Goal: Transaction & Acquisition: Purchase product/service

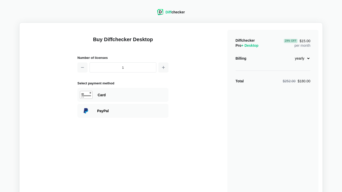
click at [302, 59] on select "monthly yearly" at bounding box center [299, 58] width 22 height 9
click at [288, 54] on select "monthly yearly" at bounding box center [299, 58] width 22 height 9
click at [301, 58] on select "monthly yearly" at bounding box center [299, 58] width 22 height 9
click at [288, 54] on select "monthly yearly" at bounding box center [299, 58] width 22 height 9
click at [268, 67] on div "Diffchecker Pro + Desktop 29 % Off $15.00 per month Billing monthly yearly Tota…" at bounding box center [272, 121] width 91 height 182
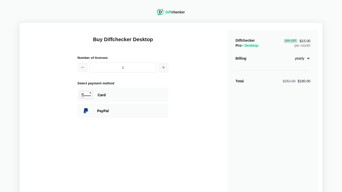
click at [277, 11] on div "Diff checker Buy Diffchecker Desktop Number of licenses 1 Select payment method…" at bounding box center [171, 109] width 336 height 213
click at [300, 59] on select "monthly yearly" at bounding box center [299, 58] width 22 height 9
click at [288, 54] on select "monthly yearly" at bounding box center [299, 58] width 22 height 9
click at [277, 85] on div "Diffchecker Pro + Desktop $21.00 per month Billing monthly yearly Total $21.00" at bounding box center [272, 121] width 91 height 182
click at [300, 58] on select "monthly yearly" at bounding box center [299, 58] width 22 height 9
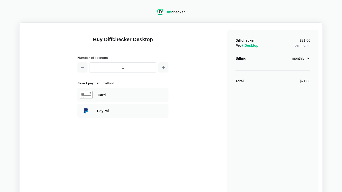
select select "desktop-yearly-180"
click at [288, 54] on select "monthly yearly" at bounding box center [299, 58] width 22 height 9
click at [202, 96] on div "Buy Diffchecker Desktop Number of licenses 1 Select payment method Visa MasterC…" at bounding box center [171, 119] width 295 height 185
click at [113, 98] on div "Card" at bounding box center [122, 95] width 91 height 14
select select "[GEOGRAPHIC_DATA]"
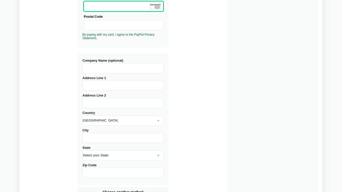
scroll to position [134, 0]
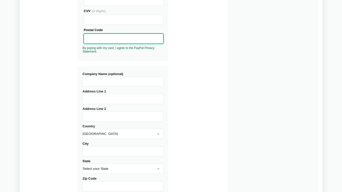
click at [108, 77] on input "Company Name (optional)" at bounding box center [122, 82] width 81 height 10
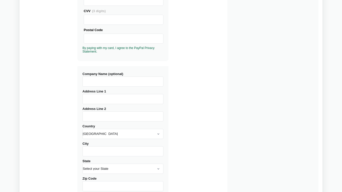
paste input "Qikberry Technologies Private Limited"
type input "Qikberry Technologies Private Limited"
click at [112, 104] on input "Address Line 1" at bounding box center [122, 99] width 81 height 10
paste input "146, Level 1, Paneer Nagar Main Rd, Mohanram Nagar, Mogappair, Chennai, Tamil N…"
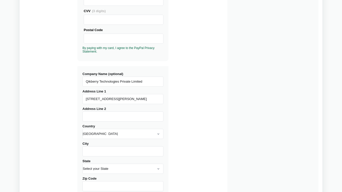
drag, startPoint x: 94, startPoint y: 99, endPoint x: 178, endPoint y: 99, distance: 84.4
click at [178, 99] on div "Buy Diffchecker Desktop Number of licenses 1 Visa MasterCard Union Pay American…" at bounding box center [171, 59] width 295 height 332
type input "146, Level 1, Paneer Nagar Main Rd, Mohanram Nagar,"
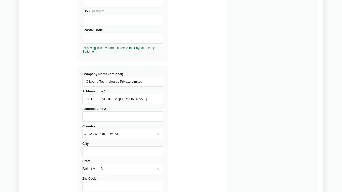
click at [117, 116] on input "Address Line 2" at bounding box center [122, 116] width 81 height 10
paste input "Mogappair, Chennai, Tamil Nadu 600037"
type input "Mogappair, Chennai, Tamil Nadu 600037"
click at [157, 100] on input "146, Level 1, Paneer Nagar Main Rd, Mohanram Nagar," at bounding box center [122, 99] width 81 height 10
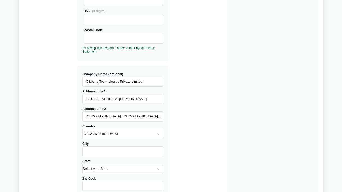
type input "[STREET_ADDRESS][PERSON_NAME]"
click at [156, 118] on input "Mogappair, Chennai, Tamil Nadu 600037" at bounding box center [122, 116] width 81 height 10
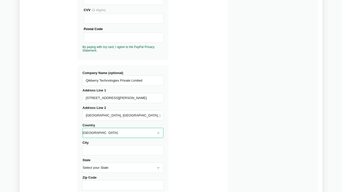
click at [155, 135] on select "[GEOGRAPHIC_DATA] [GEOGRAPHIC_DATA] [GEOGRAPHIC_DATA] [GEOGRAPHIC_DATA] [US_STA…" at bounding box center [122, 133] width 81 height 10
select select "[GEOGRAPHIC_DATA]"
click at [82, 128] on select "[GEOGRAPHIC_DATA] [GEOGRAPHIC_DATA] [GEOGRAPHIC_DATA] [GEOGRAPHIC_DATA] [US_STA…" at bounding box center [122, 133] width 81 height 10
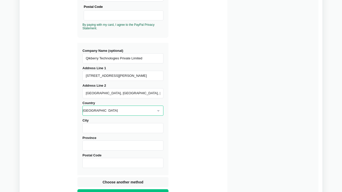
scroll to position [168, 0]
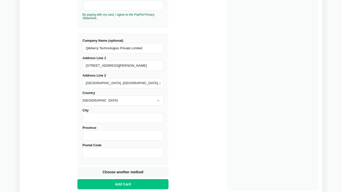
click at [121, 110] on div "City" at bounding box center [122, 115] width 81 height 15
click at [119, 115] on input "City" at bounding box center [122, 118] width 81 height 10
type input "[GEOGRAPHIC_DATA]"
click at [115, 134] on input "Province" at bounding box center [122, 135] width 81 height 10
type input "Tamilnadu"
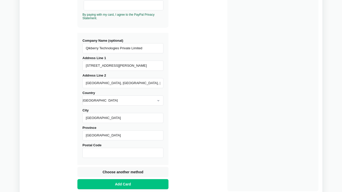
click at [148, 80] on input "Mogappair, Chennai, Tamil Nadu 600037" at bounding box center [122, 83] width 81 height 10
click at [147, 83] on input "Mogappair, Chennai, Tamil Nadu 600037" at bounding box center [122, 83] width 81 height 10
click at [110, 152] on input "Postal Code" at bounding box center [122, 153] width 81 height 10
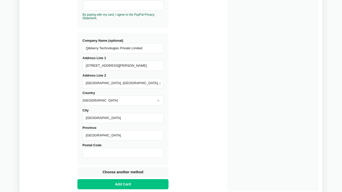
paste input "600037"
type input "600037"
click at [199, 106] on div "Buy Diffchecker Desktop Number of licenses 1 Visa MasterCard Union Pay American…" at bounding box center [171, 25] width 295 height 332
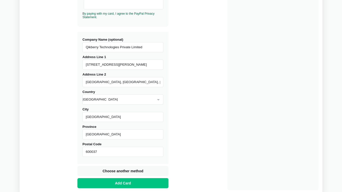
scroll to position [170, 0]
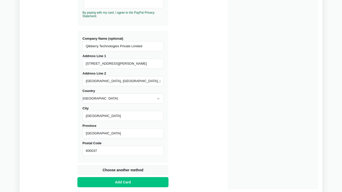
click at [119, 81] on input "Mogappair, Chennai, Tamil Nadu 600037" at bounding box center [122, 81] width 81 height 10
drag, startPoint x: 121, startPoint y: 81, endPoint x: 138, endPoint y: 81, distance: 17.4
click at [138, 81] on input "Mogappair, Chennai, Tamil Nadu 600037" at bounding box center [122, 81] width 81 height 10
drag, startPoint x: 138, startPoint y: 81, endPoint x: 120, endPoint y: 81, distance: 18.4
click at [120, 81] on input "Mogappair, Chennai, Tamil Nadu 600037" at bounding box center [122, 81] width 81 height 10
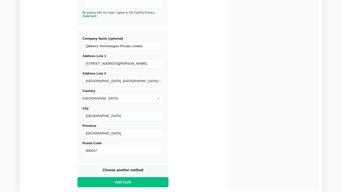
click at [107, 130] on input "Tamilnadu" at bounding box center [122, 133] width 81 height 10
paste input "N"
type input "[GEOGRAPHIC_DATA]"
drag, startPoint x: 103, startPoint y: 83, endPoint x: 153, endPoint y: 83, distance: 50.5
click at [153, 83] on input "Mogappair, Chennai, Tamil Nadu 600037" at bounding box center [122, 81] width 81 height 10
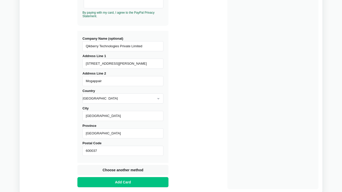
type input "Mogappair"
click at [208, 127] on div "Buy Diffchecker Desktop Number of licenses 1 Visa MasterCard Union Pay American…" at bounding box center [171, 23] width 295 height 332
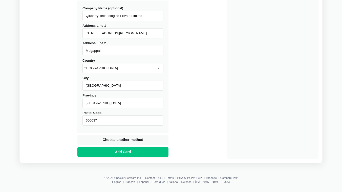
scroll to position [202, 0]
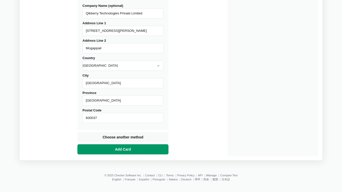
click at [132, 150] on button "Add Card" at bounding box center [122, 149] width 91 height 10
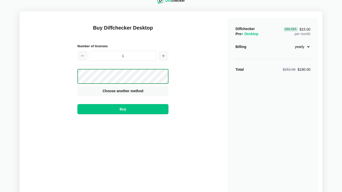
scroll to position [0, 0]
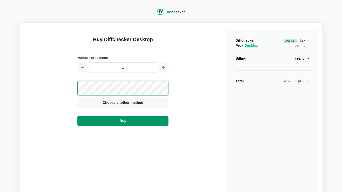
click at [122, 120] on span "Buy" at bounding box center [123, 120] width 9 height 5
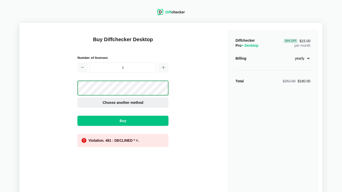
click at [133, 99] on button "Choose another method" at bounding box center [122, 103] width 91 height 10
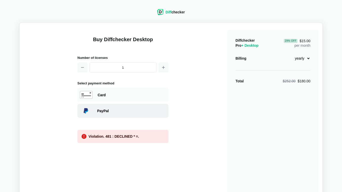
click at [127, 110] on div "PayPal" at bounding box center [131, 110] width 69 height 5
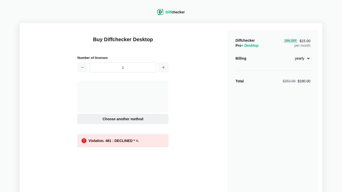
click at [127, 116] on button "Choose another method" at bounding box center [122, 119] width 91 height 10
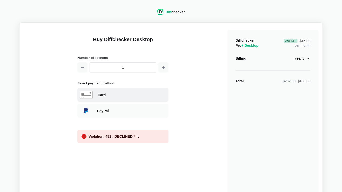
click at [126, 95] on div "Card" at bounding box center [132, 94] width 68 height 5
select select "[GEOGRAPHIC_DATA]"
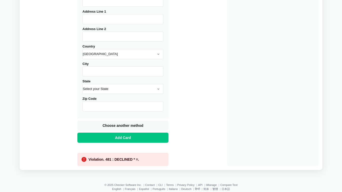
scroll to position [227, 0]
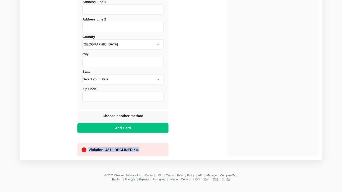
drag, startPoint x: 81, startPoint y: 149, endPoint x: 147, endPoint y: 150, distance: 66.0
click at [147, 150] on div "Violation. 481 : DECLINED * =." at bounding box center [122, 149] width 91 height 13
copy div "Violation. 481 : DECLINED * =."
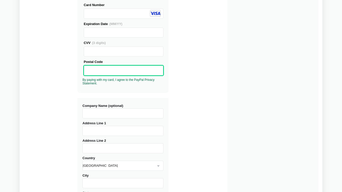
scroll to position [164, 0]
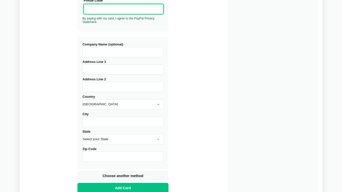
click at [114, 53] on input "Company Name (optional)" at bounding box center [122, 52] width 81 height 10
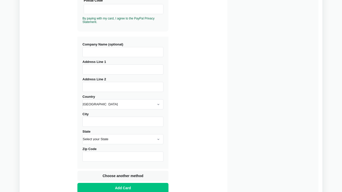
paste input "Qikberry Technologies Private Limited"
type input "Qikberry Technologies Private Limited"
click at [122, 71] on input "Address Line 1" at bounding box center [122, 69] width 81 height 10
paste input "[STREET_ADDRESS][PERSON_NAME]"
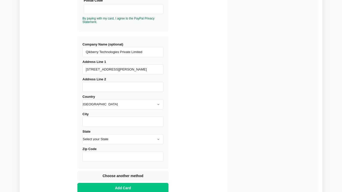
type input "[STREET_ADDRESS][PERSON_NAME]"
click at [116, 86] on input "Address Line 2" at bounding box center [122, 87] width 81 height 10
paste input "Mogappair"
type input "Mogappair"
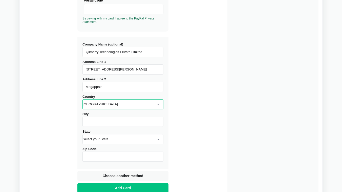
click at [126, 108] on select "[GEOGRAPHIC_DATA] [GEOGRAPHIC_DATA] [GEOGRAPHIC_DATA] [GEOGRAPHIC_DATA] [US_STA…" at bounding box center [122, 104] width 81 height 10
select select "[GEOGRAPHIC_DATA]"
click at [82, 99] on select "[GEOGRAPHIC_DATA] [GEOGRAPHIC_DATA] [GEOGRAPHIC_DATA] [GEOGRAPHIC_DATA] [US_STA…" at bounding box center [122, 104] width 81 height 10
click at [108, 120] on input "City" at bounding box center [122, 122] width 81 height 10
paste input "[GEOGRAPHIC_DATA]"
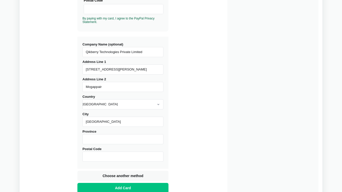
type input "[GEOGRAPHIC_DATA]"
drag, startPoint x: 88, startPoint y: 148, endPoint x: 91, endPoint y: 143, distance: 5.8
click at [88, 148] on label "Postal Code" at bounding box center [122, 154] width 81 height 15
click at [88, 152] on input "Postal Code" at bounding box center [122, 157] width 81 height 10
click at [94, 140] on input "Province" at bounding box center [122, 139] width 81 height 10
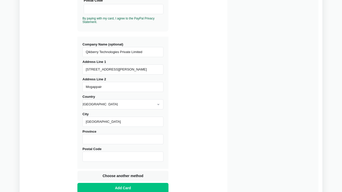
paste input "[GEOGRAPHIC_DATA]"
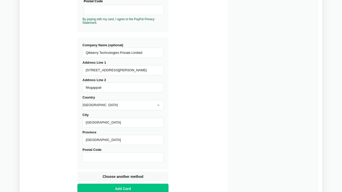
scroll to position [163, 0]
type input "[GEOGRAPHIC_DATA]"
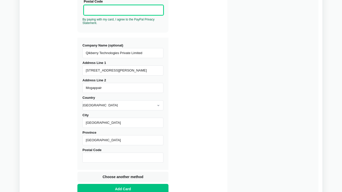
click at [108, 158] on input "Postal Code" at bounding box center [122, 158] width 81 height 10
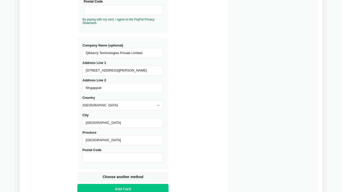
paste input "600037"
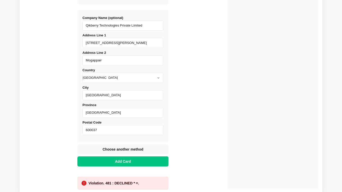
scroll to position [214, 0]
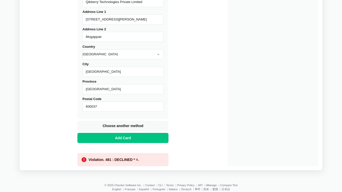
type input "600037"
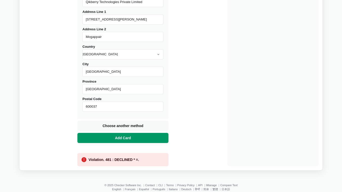
click at [122, 139] on span "Add Card" at bounding box center [123, 137] width 18 height 5
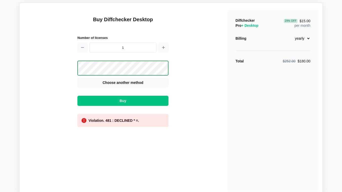
scroll to position [0, 0]
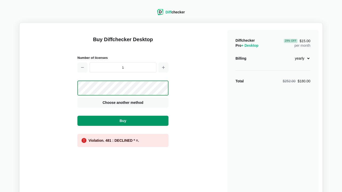
click at [132, 122] on button "Buy" at bounding box center [122, 121] width 91 height 10
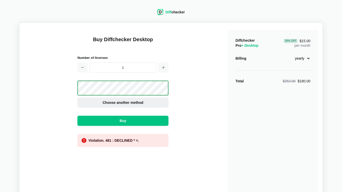
click at [124, 106] on button "Choose another method" at bounding box center [122, 103] width 91 height 10
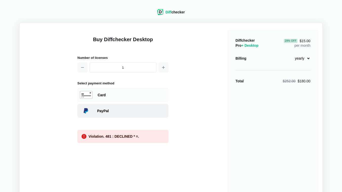
click at [114, 109] on div "PayPal" at bounding box center [131, 110] width 69 height 5
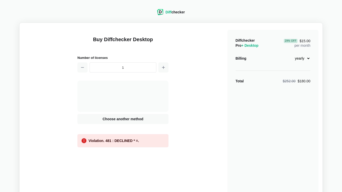
click at [122, 90] on div at bounding box center [122, 96] width 81 height 21
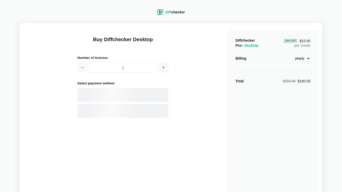
select select "desktop-yearly-180"
click at [118, 97] on div "Card" at bounding box center [132, 94] width 68 height 5
select select "[GEOGRAPHIC_DATA]"
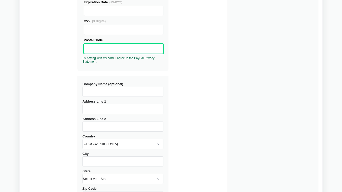
scroll to position [130, 0]
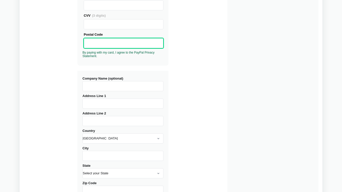
click at [103, 86] on input "Company Name (optional)" at bounding box center [122, 86] width 81 height 10
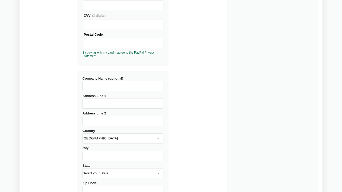
paste input "Qikberry Technologies Private Limited"
type input "Qikberry Technologies Private Limited"
click at [121, 101] on input "Address Line 1" at bounding box center [122, 104] width 81 height 10
paste input "[STREET_ADDRESS][PERSON_NAME]"
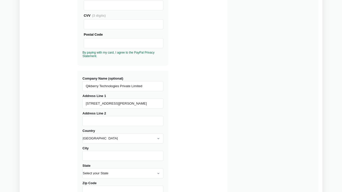
type input "[STREET_ADDRESS][PERSON_NAME]"
click at [110, 120] on input "Address Line 2" at bounding box center [122, 121] width 81 height 10
paste input "Mogappair"
type input "Mogappair"
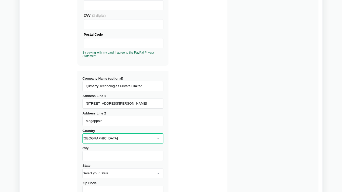
click at [112, 137] on select "[GEOGRAPHIC_DATA] [GEOGRAPHIC_DATA] [GEOGRAPHIC_DATA] [GEOGRAPHIC_DATA] [US_STA…" at bounding box center [122, 138] width 81 height 10
select select "[GEOGRAPHIC_DATA]"
click at [82, 133] on select "[GEOGRAPHIC_DATA] [GEOGRAPHIC_DATA] [GEOGRAPHIC_DATA] [GEOGRAPHIC_DATA] [US_STA…" at bounding box center [122, 138] width 81 height 10
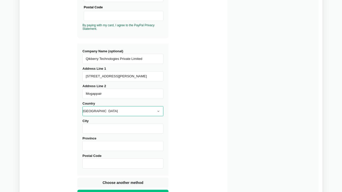
scroll to position [157, 0]
click at [119, 129] on input "City" at bounding box center [122, 128] width 81 height 10
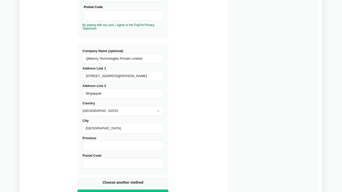
type input "[GEOGRAPHIC_DATA]"
click at [101, 143] on input "Province" at bounding box center [122, 146] width 81 height 10
paste input "[GEOGRAPHIC_DATA]"
type input "[GEOGRAPHIC_DATA]"
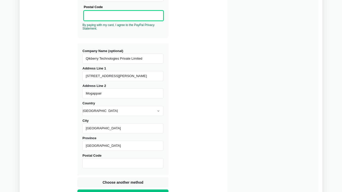
click at [91, 162] on input "Postal Code" at bounding box center [122, 163] width 81 height 10
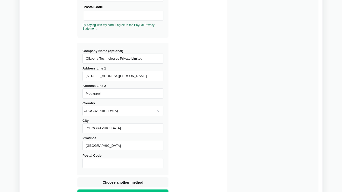
paste input "600037"
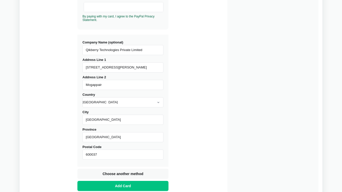
scroll to position [200, 0]
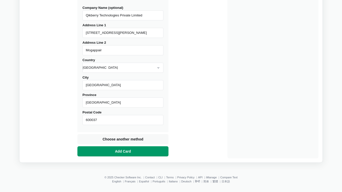
type input "600037"
click at [127, 156] on button "Add Card" at bounding box center [122, 151] width 91 height 10
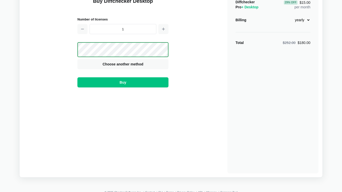
scroll to position [0, 0]
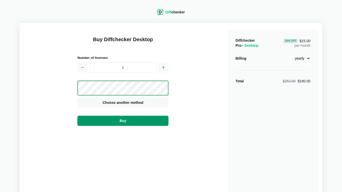
click at [127, 120] on span "Buy" at bounding box center [123, 120] width 9 height 5
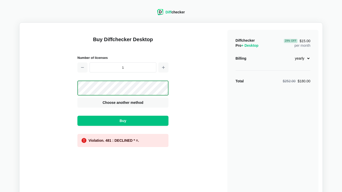
click at [198, 36] on div "Buy Diffchecker Desktop Number of licenses 1 Visa MasterCard Union Pay American…" at bounding box center [171, 119] width 295 height 185
click at [237, 15] on div "Diff checker Buy Diffchecker Desktop Number of licenses 1 Visa MasterCard Union…" at bounding box center [171, 109] width 336 height 213
click at [131, 105] on button "Choose another method" at bounding box center [122, 103] width 91 height 10
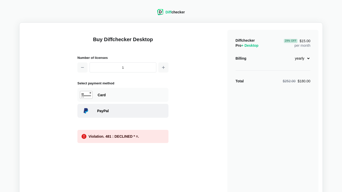
click at [100, 110] on div "PayPal" at bounding box center [131, 110] width 69 height 5
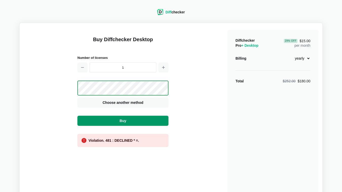
click at [137, 124] on button "Buy" at bounding box center [122, 121] width 91 height 10
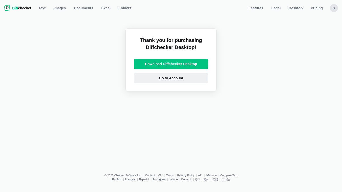
click at [170, 78] on span "Go to Account" at bounding box center [171, 78] width 26 height 5
